Goal: Navigation & Orientation: Find specific page/section

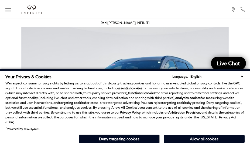
click at [243, 146] on div "Your Privacy & Cookies Language: English Spanish / Español English / [GEOGRAPHI…" at bounding box center [125, 108] width 250 height 78
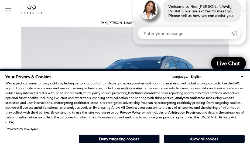
click at [243, 102] on p "We respect consumer privacy rights by letting visitors opt out of third-party t…" at bounding box center [124, 103] width 239 height 44
click at [243, 89] on p "We respect consumer privacy rights by letting visitors opt out of third-party t…" at bounding box center [124, 103] width 239 height 44
click at [176, 100] on strong "analytics cookies" at bounding box center [187, 98] width 25 height 4
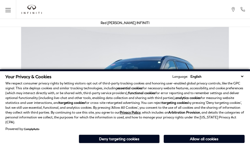
click at [203, 102] on p "We respect consumer privacy rights by letting visitors opt out of third-party t…" at bounding box center [124, 103] width 239 height 44
click at [203, 146] on div "Your Privacy & Cookies Language: English Spanish / Español English / [GEOGRAPHI…" at bounding box center [125, 108] width 250 height 78
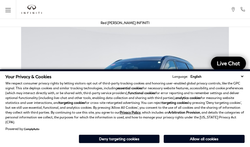
click at [203, 89] on p "We respect consumer privacy rights by letting visitors opt out of third-party t…" at bounding box center [124, 103] width 239 height 44
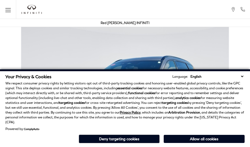
click at [122, 146] on div "Your Privacy & Cookies Language: English Spanish / Español English / [GEOGRAPHI…" at bounding box center [125, 108] width 250 height 78
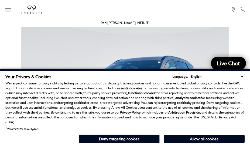
click at [122, 102] on p "We respect consumer privacy rights by letting visitors opt out of third-party t…" at bounding box center [124, 103] width 239 height 44
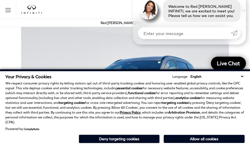
click at [122, 146] on div "Your Privacy & Cookies Language: English Spanish / Español English / [GEOGRAPHI…" at bounding box center [125, 108] width 250 height 78
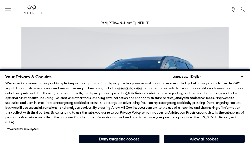
click at [176, 146] on div "Your Privacy & Cookies Language: English Spanish / Español English / United Kin…" at bounding box center [125, 108] width 250 height 78
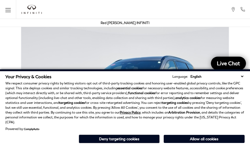
click at [176, 100] on strong "analytics cookies" at bounding box center [187, 98] width 25 height 4
click at [27, 92] on p "We respect consumer privacy rights by letting visitors opt out of third-party t…" at bounding box center [124, 103] width 239 height 44
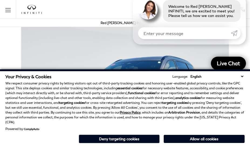
click at [92, 38] on img at bounding box center [125, 100] width 250 height 156
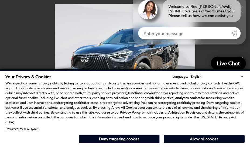
click at [149, 40] on div "Welcome to Red [PERSON_NAME] INFINITI, we are excited to meet you! Please tell …" at bounding box center [189, 20] width 113 height 50
click at [149, 94] on p "We respect consumer privacy rights by letting visitors opt out of third-party t…" at bounding box center [124, 103] width 239 height 44
